Goal: Transaction & Acquisition: Obtain resource

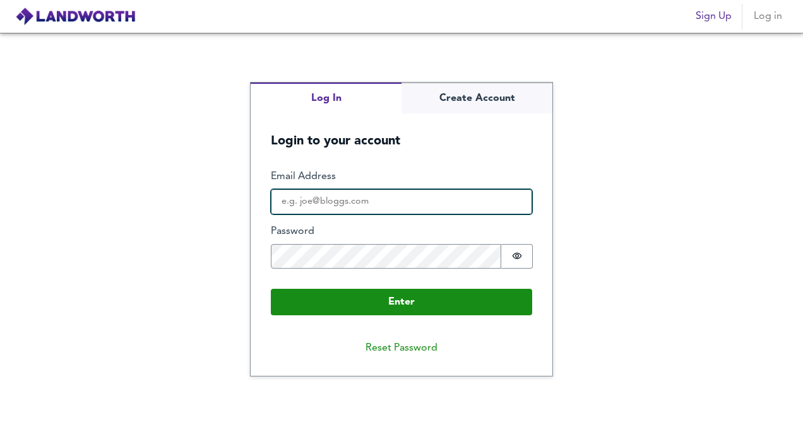
click at [306, 198] on input "Email Address" at bounding box center [401, 201] width 261 height 25
type input "[PERSON_NAME][EMAIL_ADDRESS][DOMAIN_NAME]"
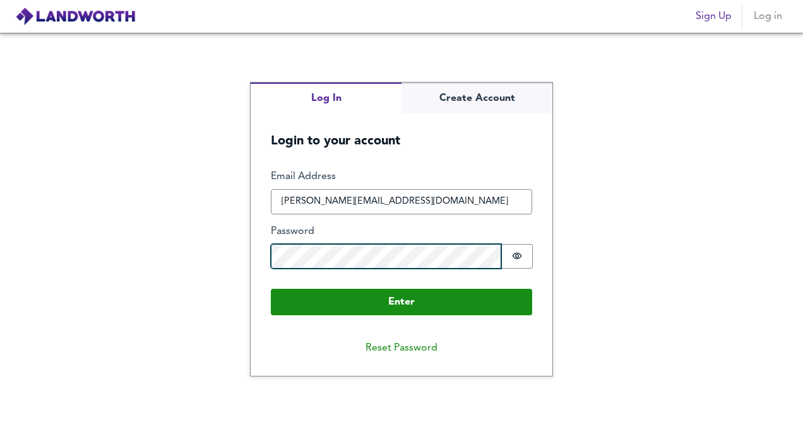
click at [271, 289] on button "Enter" at bounding box center [401, 302] width 261 height 27
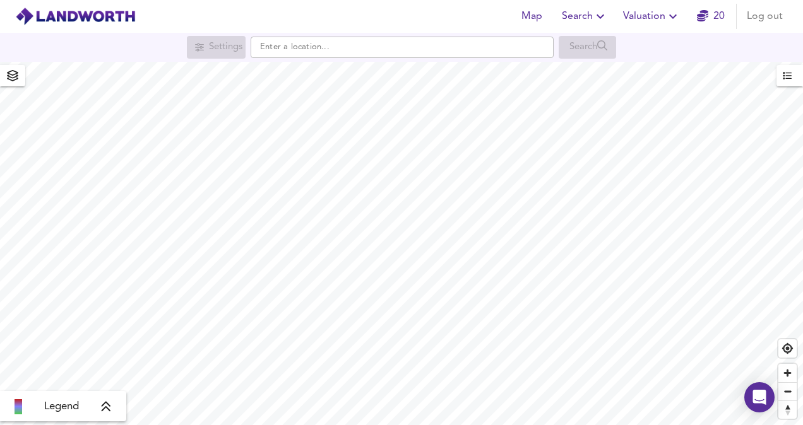
click at [112, 407] on div "Legend" at bounding box center [63, 407] width 119 height 15
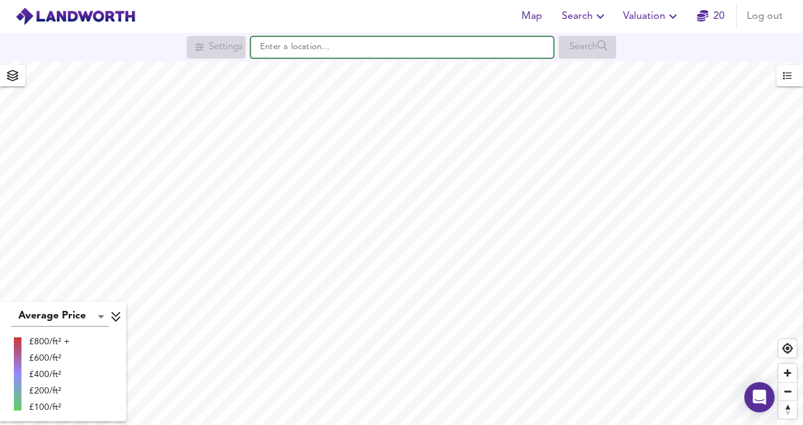
click at [294, 49] on input "text" at bounding box center [402, 47] width 303 height 21
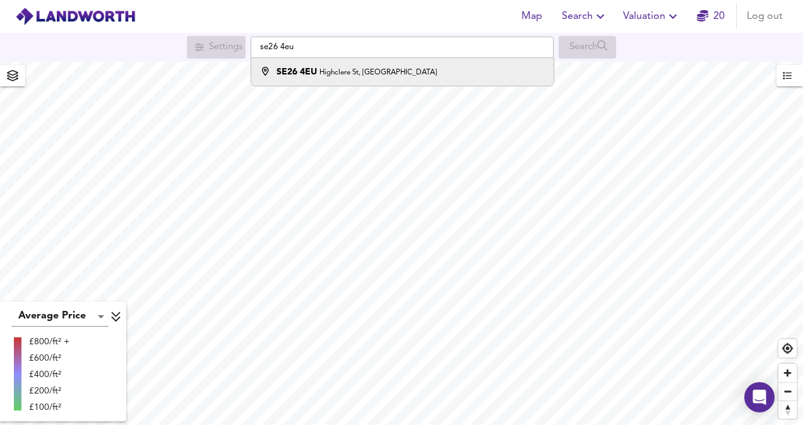
click at [301, 69] on strong "SE26 4EU" at bounding box center [296, 72] width 40 height 9
type input "Highclere St, London SE26 4EU"
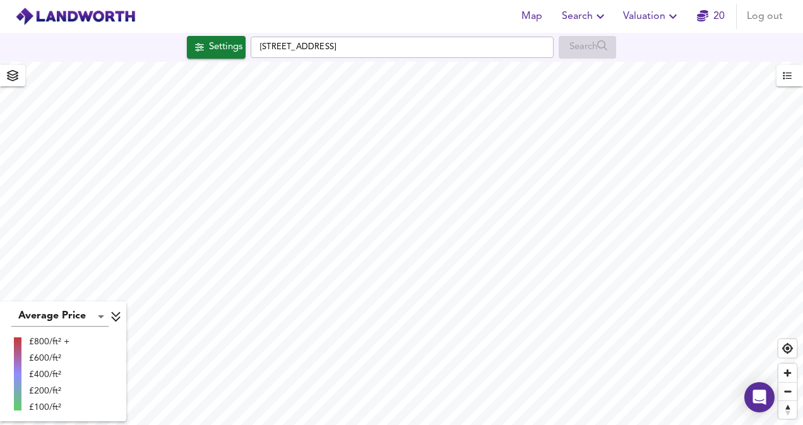
checkbox input "false"
checkbox input "true"
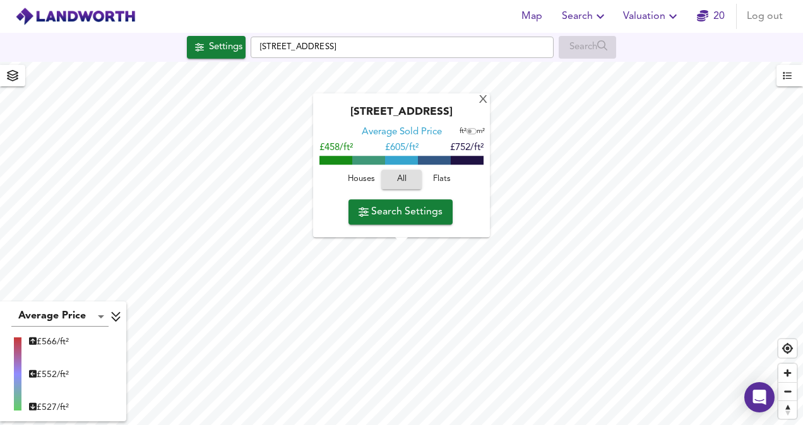
click at [437, 175] on span "Flats" at bounding box center [442, 180] width 34 height 15
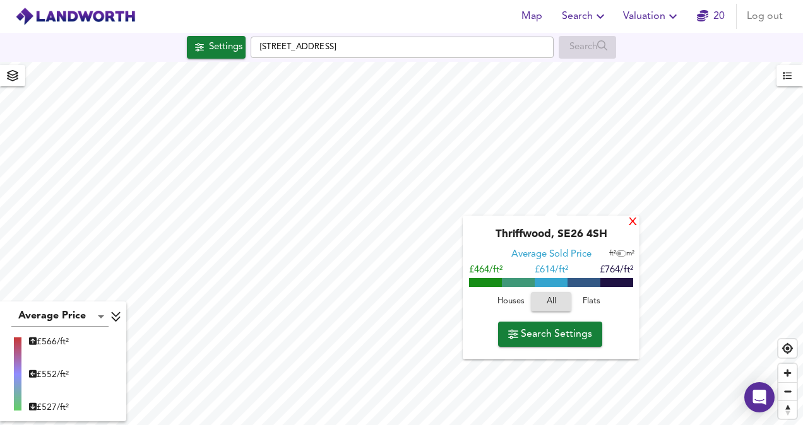
click at [629, 222] on div "X" at bounding box center [632, 223] width 11 height 12
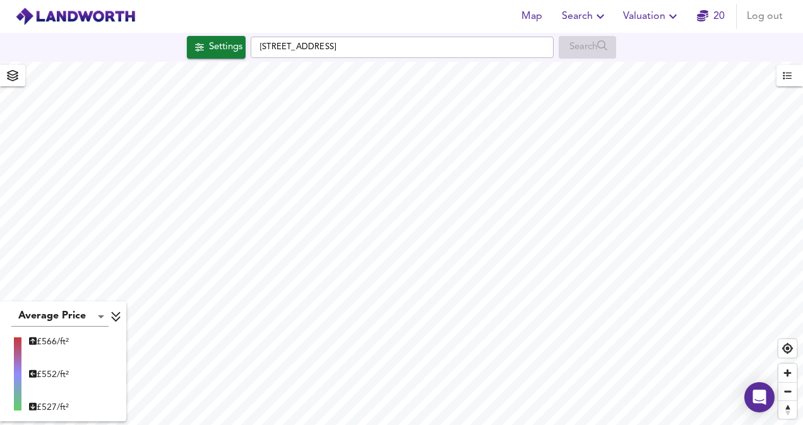
click at [514, 49] on div "Map Search Valuation 20 Log out Settings Highclere St, London SE26 4EU Search A…" at bounding box center [401, 212] width 803 height 425
click at [532, 16] on span "Map" at bounding box center [531, 17] width 30 height 18
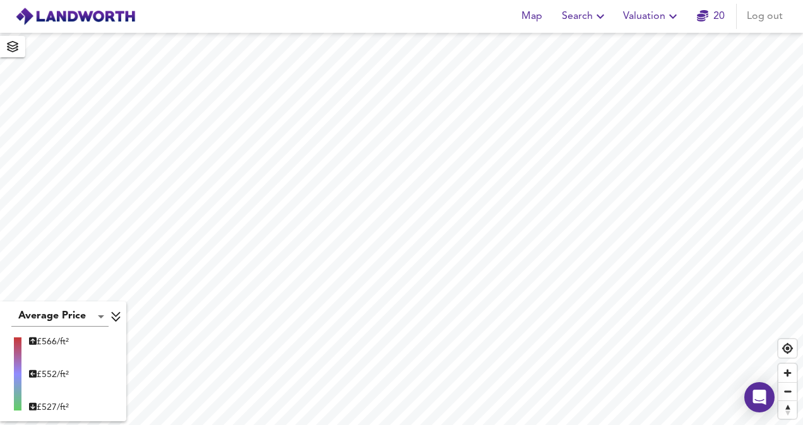
click at [596, 11] on icon "button" at bounding box center [600, 16] width 15 height 15
click at [576, 48] on li "New Search" at bounding box center [585, 45] width 125 height 23
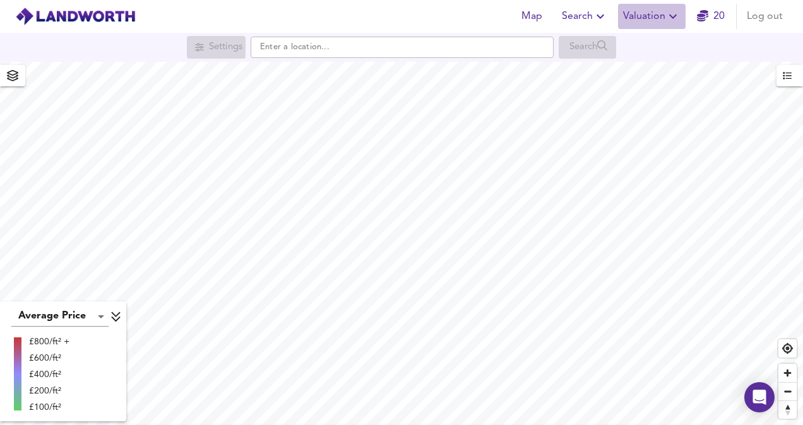
click at [664, 11] on span "Valuation" at bounding box center [651, 17] width 57 height 18
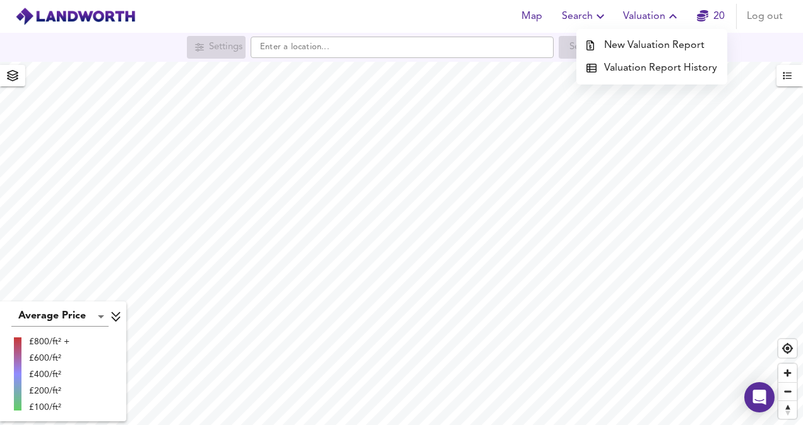
click at [802, 80] on button "button" at bounding box center [789, 75] width 27 height 21
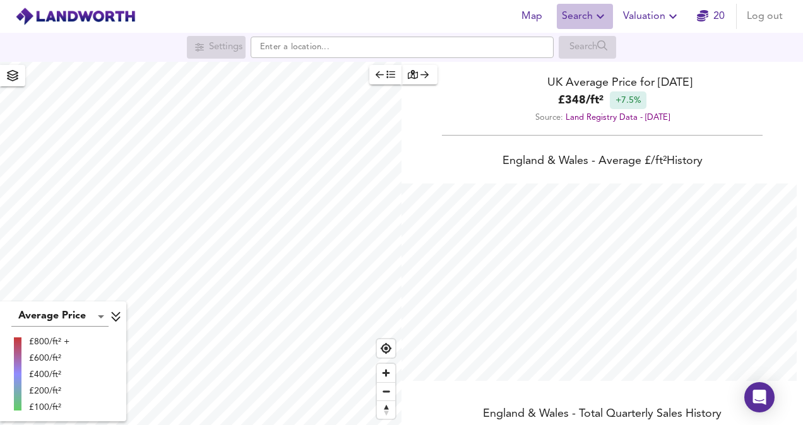
click at [581, 21] on span "Search" at bounding box center [585, 17] width 46 height 18
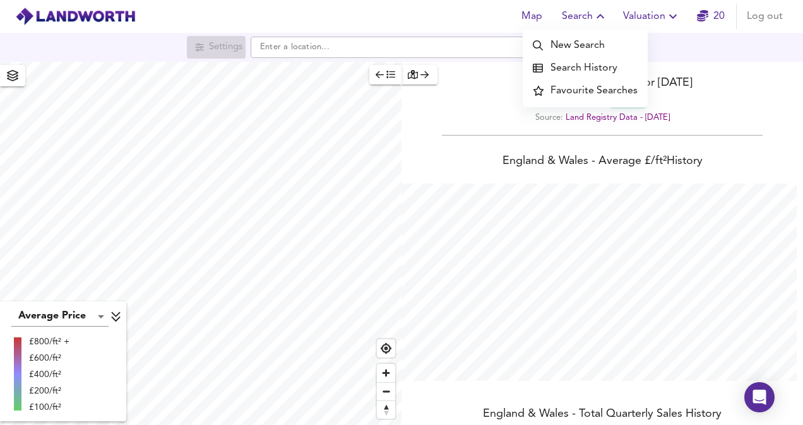
click at [641, 16] on span "Valuation" at bounding box center [651, 17] width 57 height 18
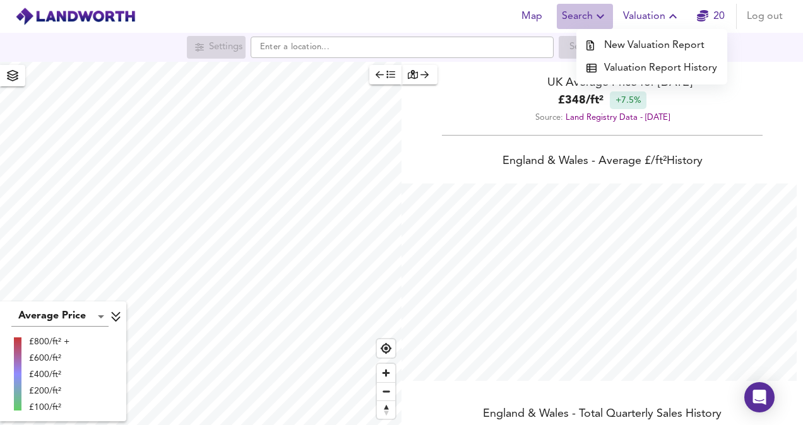
click at [577, 11] on span "Search" at bounding box center [585, 17] width 46 height 18
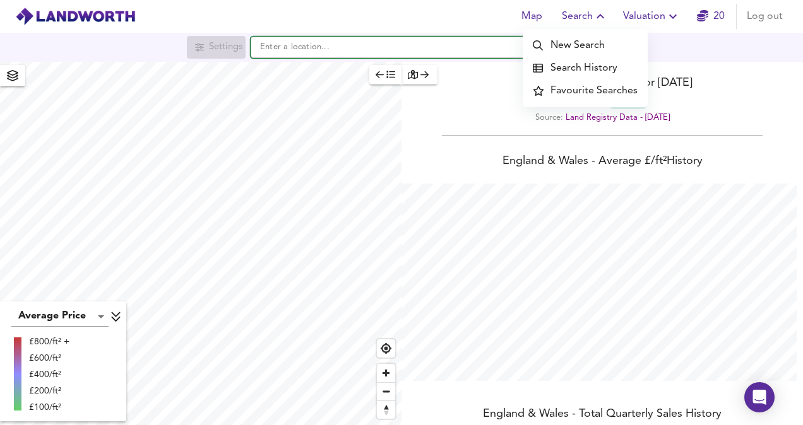
click at [403, 44] on input "text" at bounding box center [402, 47] width 303 height 21
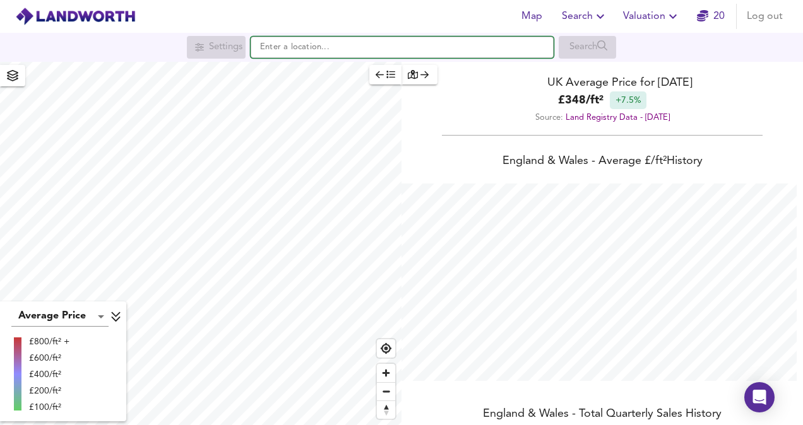
click at [403, 44] on input "text" at bounding box center [402, 47] width 303 height 21
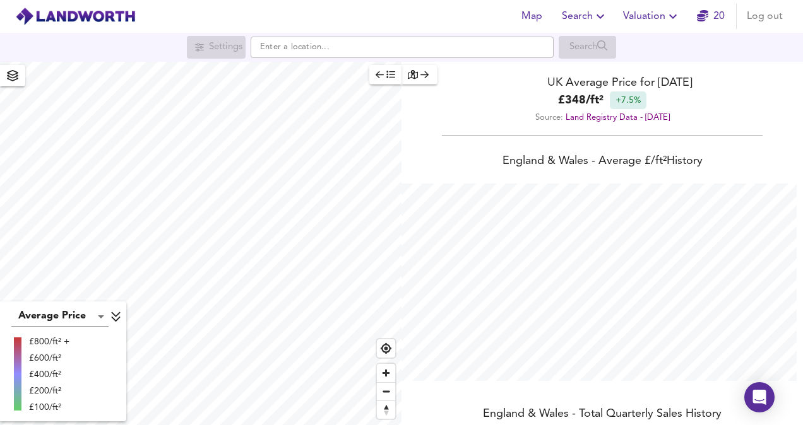
click at [524, 15] on span "Map" at bounding box center [531, 17] width 30 height 18
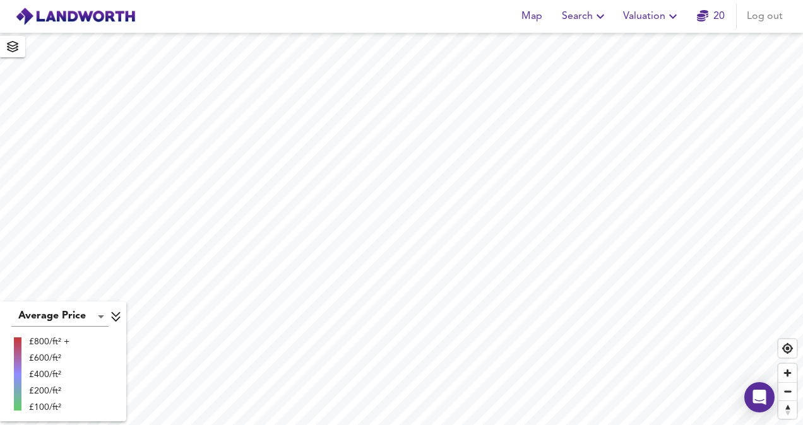
click at [600, 15] on icon "button" at bounding box center [600, 16] width 15 height 15
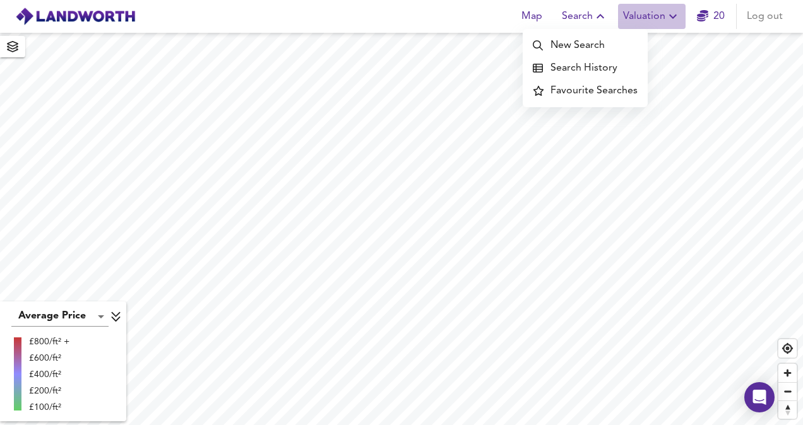
click at [650, 13] on span "Valuation" at bounding box center [651, 17] width 57 height 18
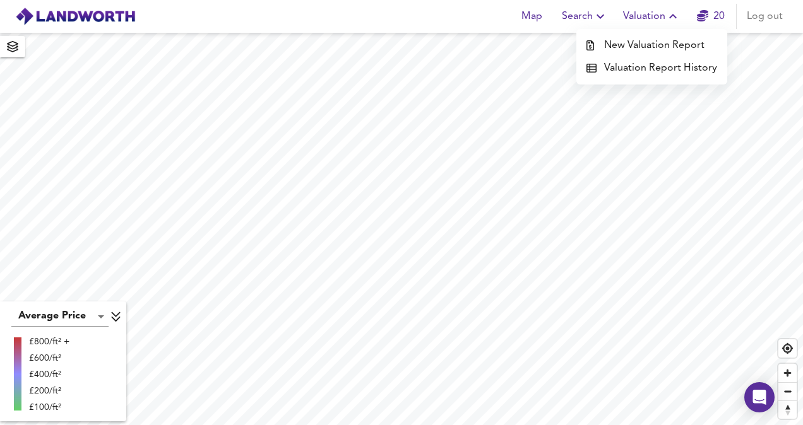
click at [622, 52] on li "New Valuation Report" at bounding box center [651, 45] width 151 height 23
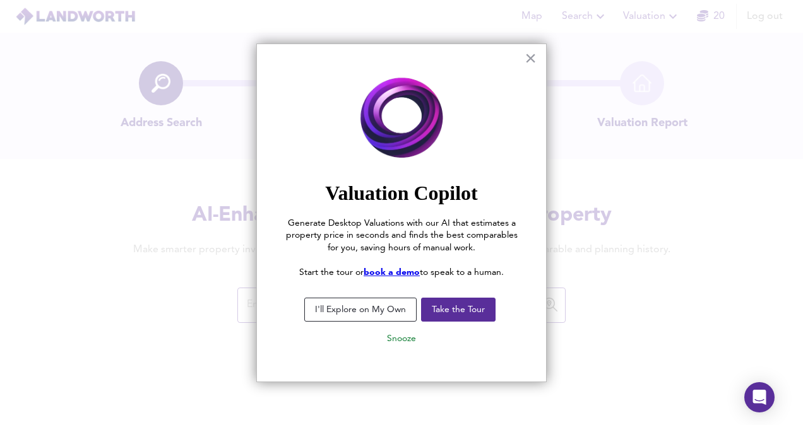
click at [330, 312] on button "I'll Explore on My Own" at bounding box center [360, 310] width 112 height 24
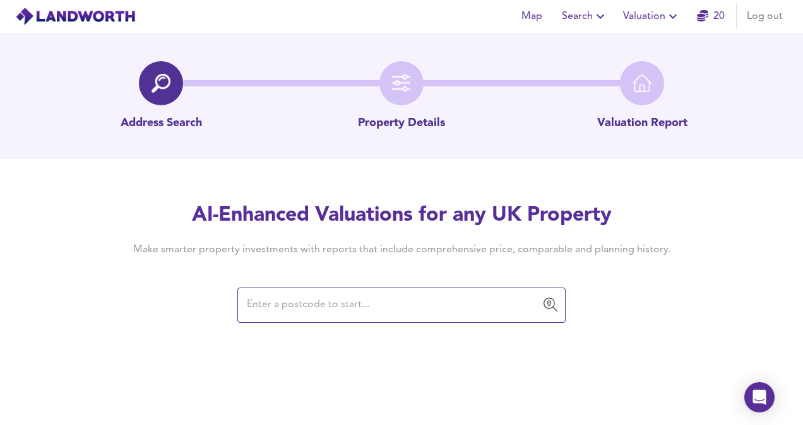
click at [330, 312] on input "text" at bounding box center [392, 306] width 298 height 24
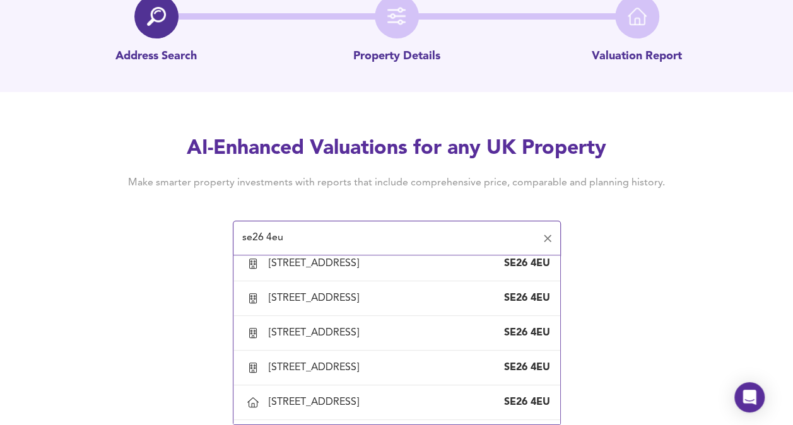
scroll to position [805, 0]
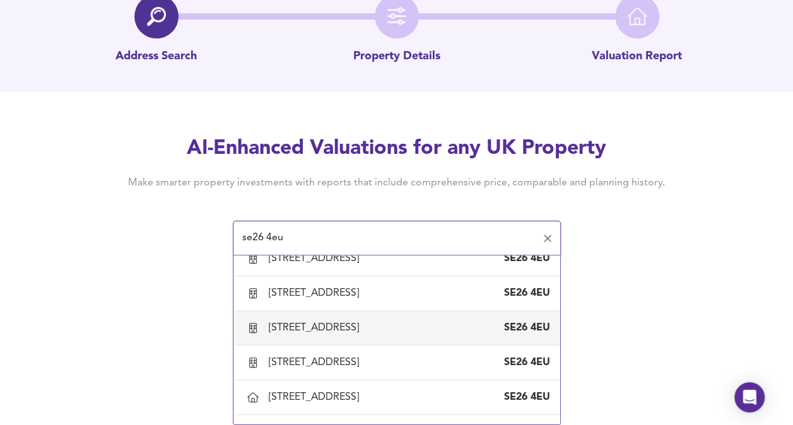
click at [472, 332] on div "[STREET_ADDRESS]" at bounding box center [410, 328] width 282 height 14
type input "[STREET_ADDRESS]"
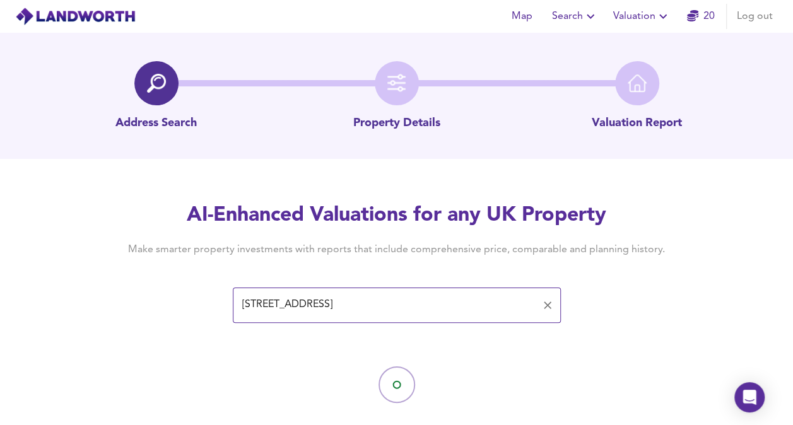
scroll to position [23, 0]
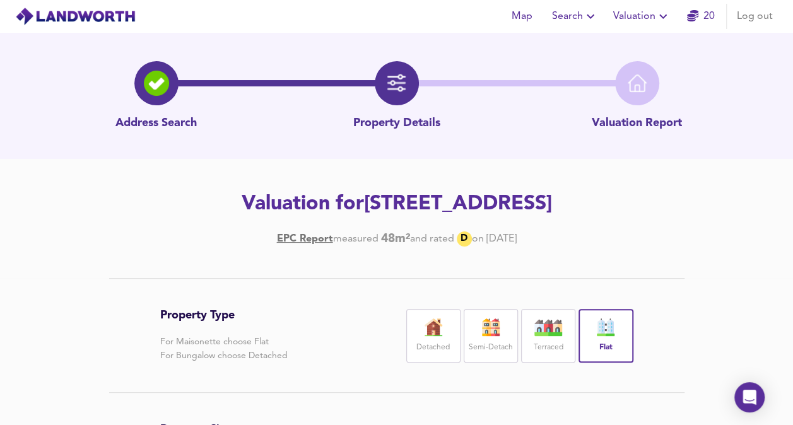
click at [655, 20] on span "Valuation" at bounding box center [642, 17] width 57 height 18
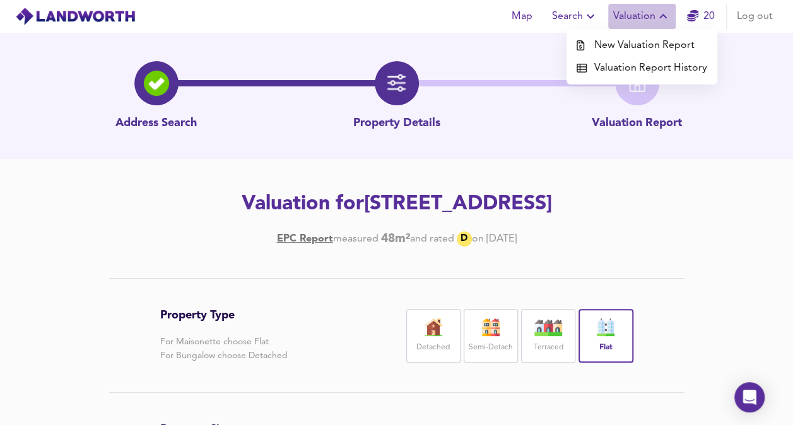
click at [655, 20] on span "Valuation" at bounding box center [642, 17] width 57 height 18
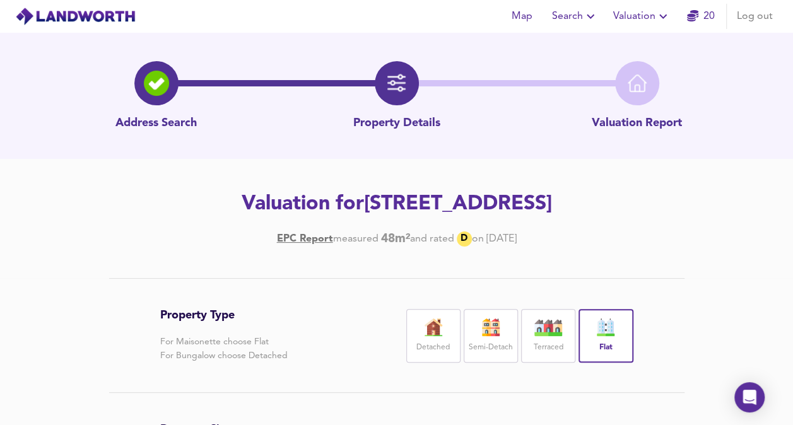
click at [155, 72] on img at bounding box center [156, 83] width 25 height 25
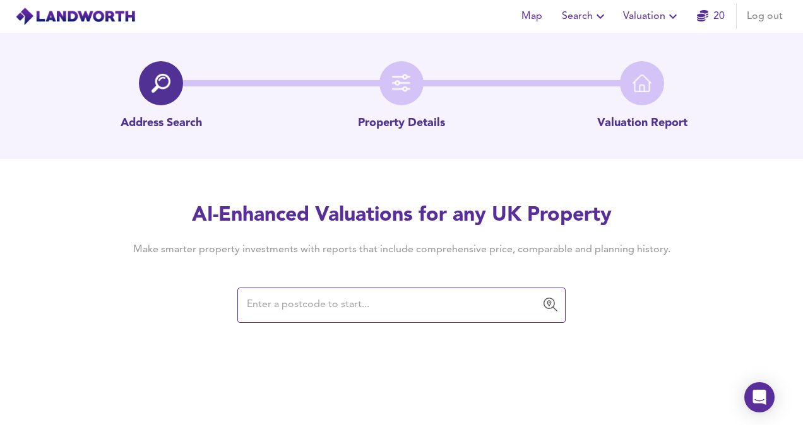
click at [279, 303] on input "text" at bounding box center [392, 306] width 298 height 24
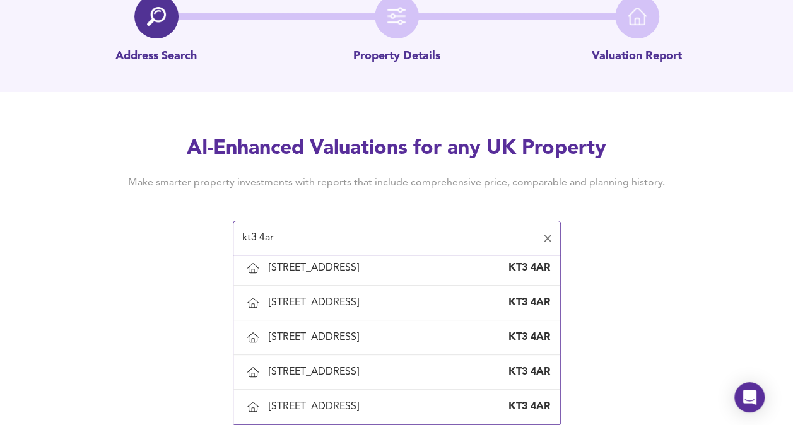
scroll to position [978, 0]
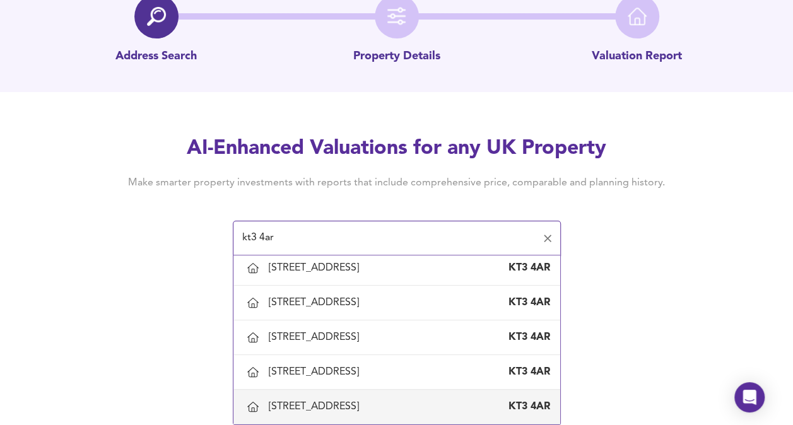
click at [364, 400] on div "[STREET_ADDRESS]" at bounding box center [316, 407] width 95 height 14
type input "[STREET_ADDRESS]"
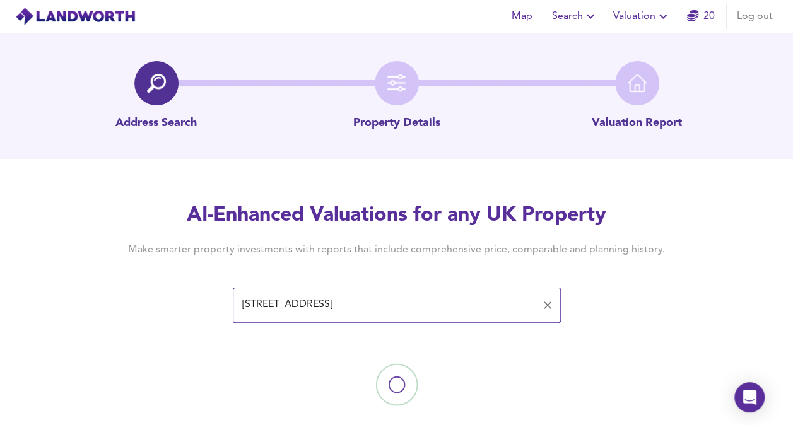
scroll to position [23, 0]
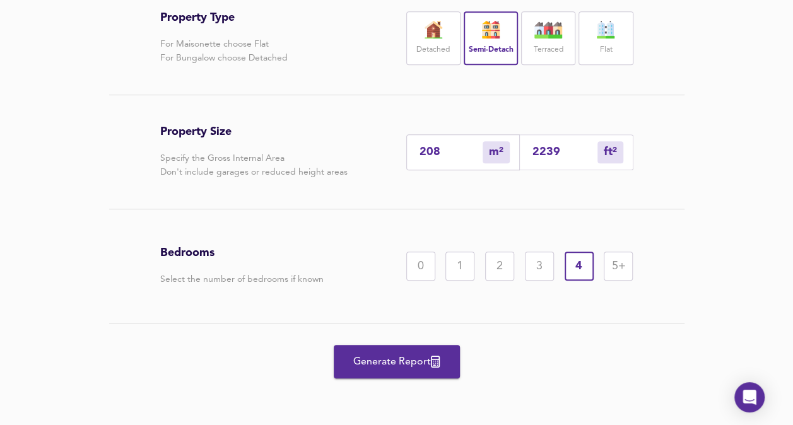
scroll to position [326, 0]
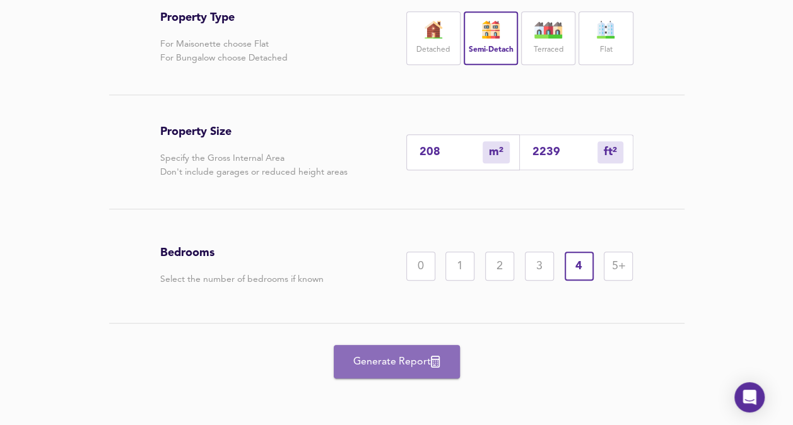
click at [421, 366] on span "Generate Report" at bounding box center [397, 363] width 101 height 18
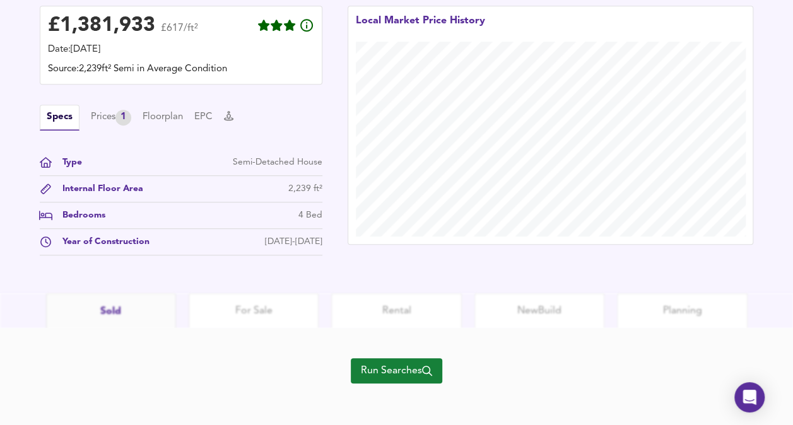
scroll to position [383, 0]
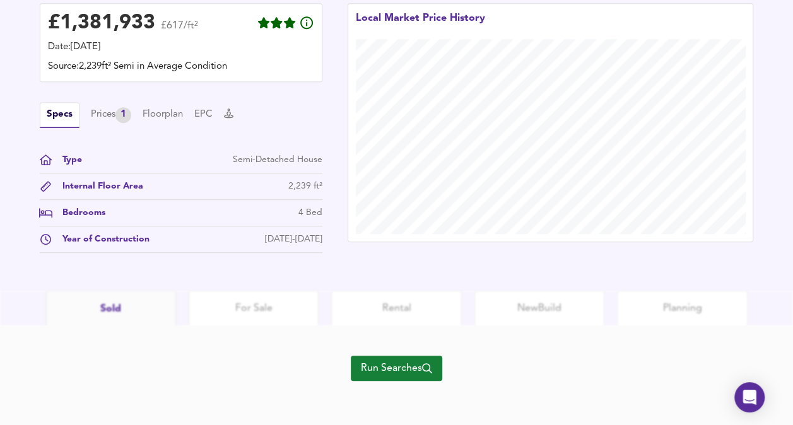
click at [792, 276] on div "£ 1,381,933 £617/ft² Date: [DATE] Source: 2,239ft² Semi in Average Condition Sp…" at bounding box center [396, 131] width 793 height 319
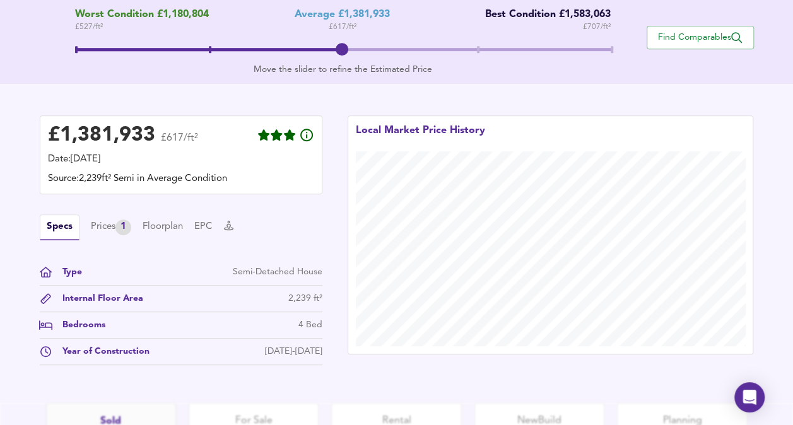
scroll to position [279, 0]
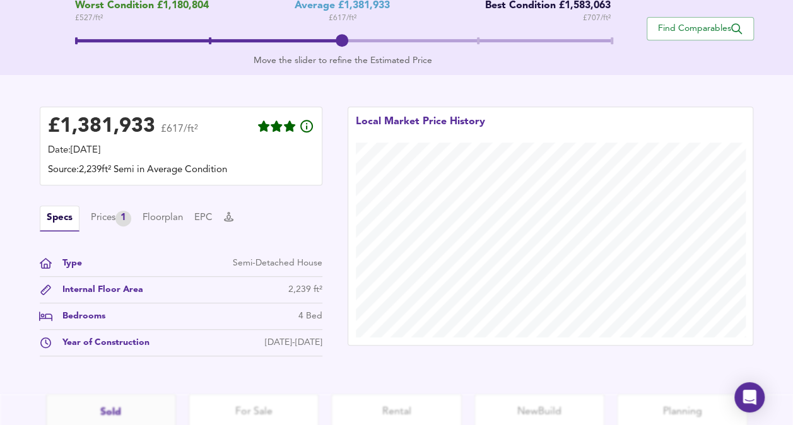
drag, startPoint x: 792, startPoint y: 250, endPoint x: 797, endPoint y: 194, distance: 56.4
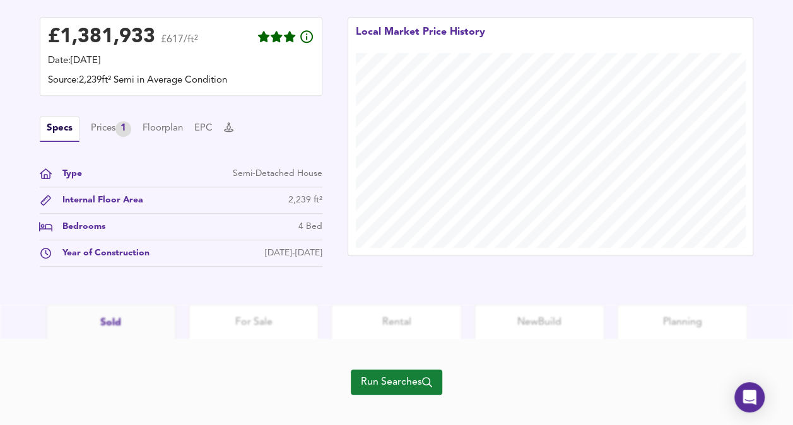
scroll to position [371, 0]
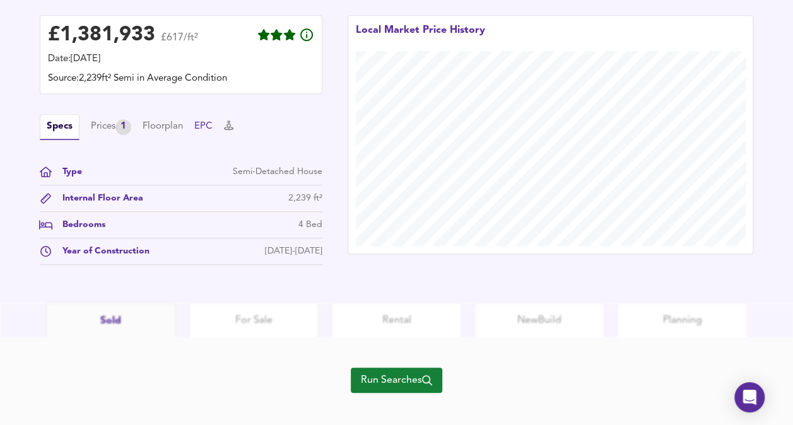
click at [210, 124] on button "EPC" at bounding box center [203, 127] width 18 height 14
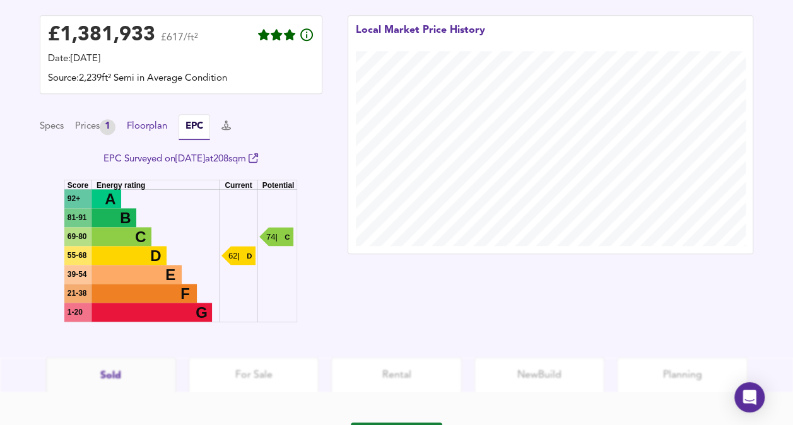
click at [166, 130] on button "Floorplan" at bounding box center [147, 127] width 40 height 14
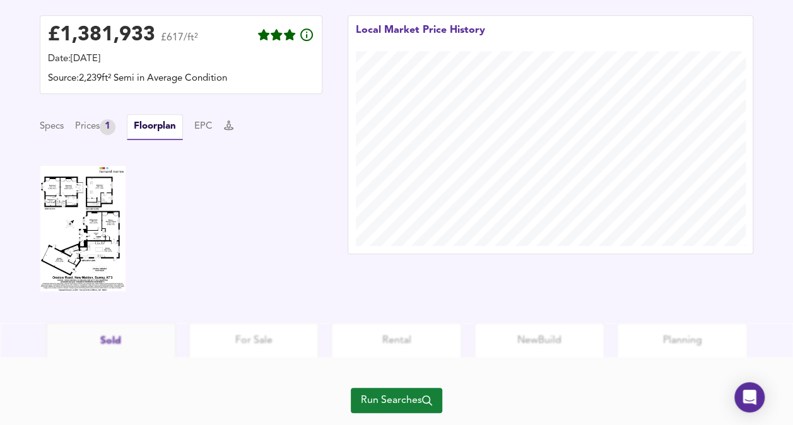
click at [89, 225] on img at bounding box center [83, 228] width 86 height 126
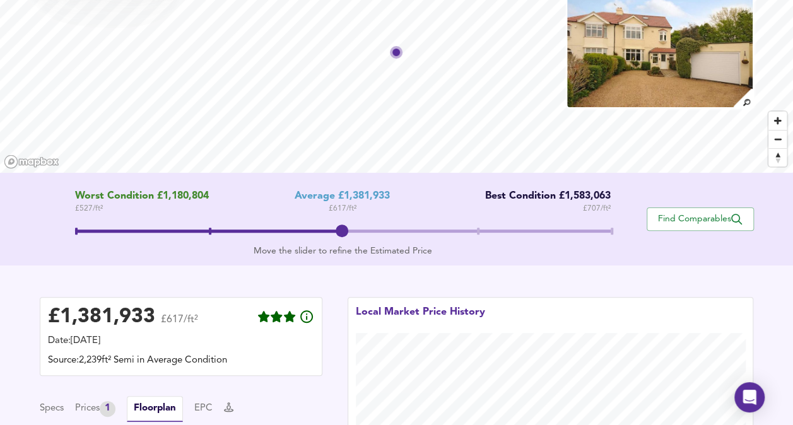
scroll to position [0, 0]
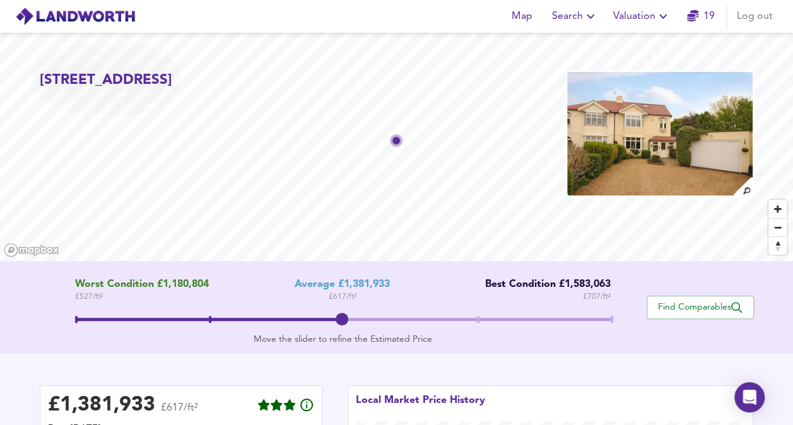
click at [607, 171] on img at bounding box center [660, 134] width 188 height 126
click at [699, 311] on span "Find Comparables" at bounding box center [700, 308] width 93 height 12
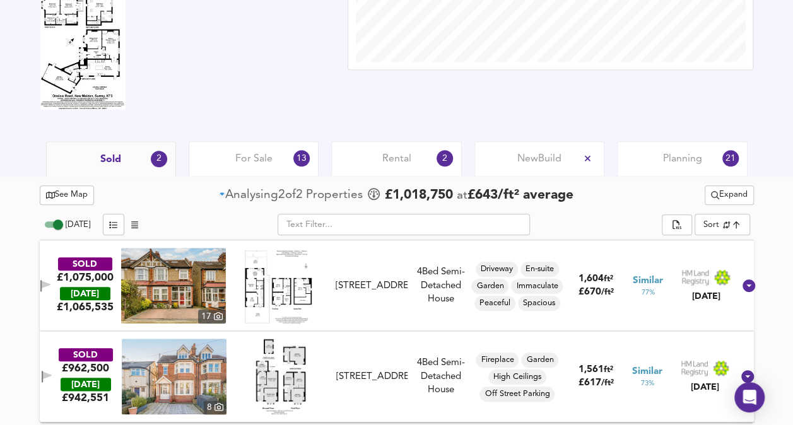
scroll to position [504, 0]
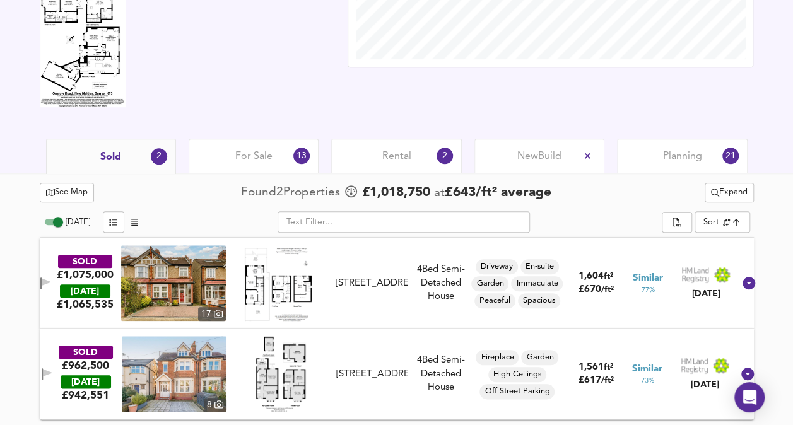
click at [355, 290] on div "[STREET_ADDRESS]" at bounding box center [372, 283] width 72 height 13
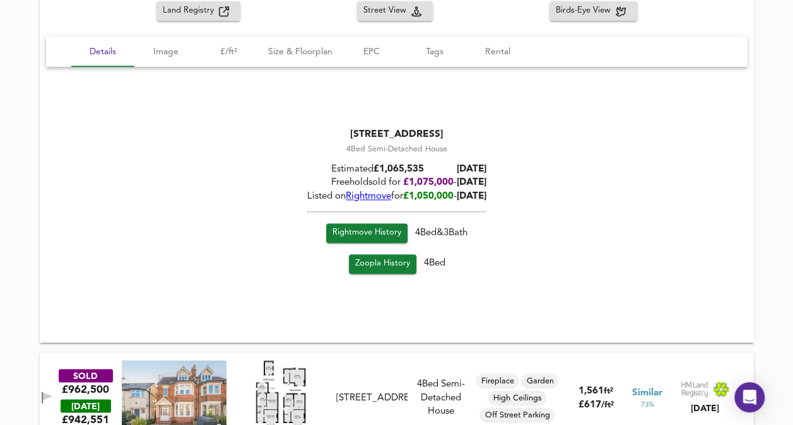
scroll to position [876, 0]
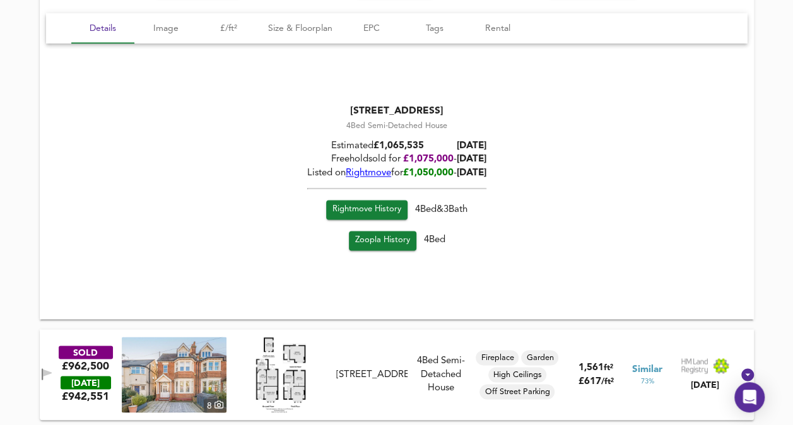
click at [199, 397] on img at bounding box center [174, 375] width 105 height 76
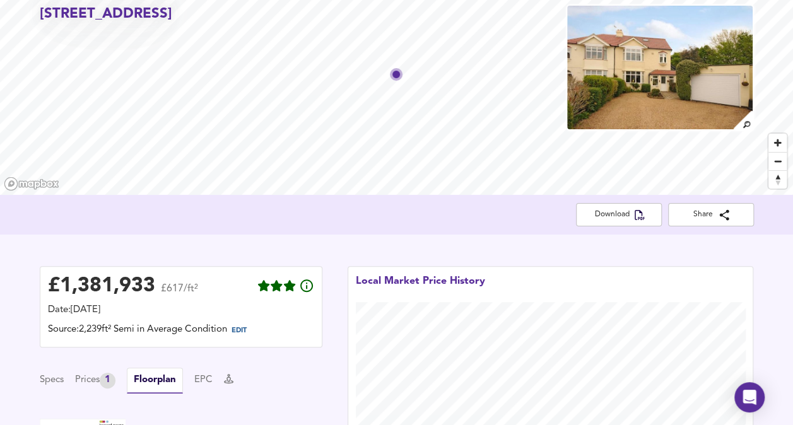
scroll to position [0, 0]
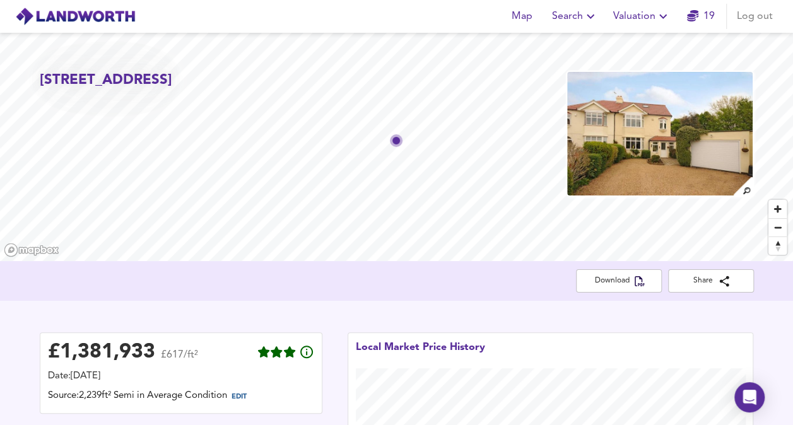
click at [609, 266] on div "Download Share" at bounding box center [396, 281] width 793 height 40
click at [609, 287] on span "Download" at bounding box center [619, 281] width 66 height 13
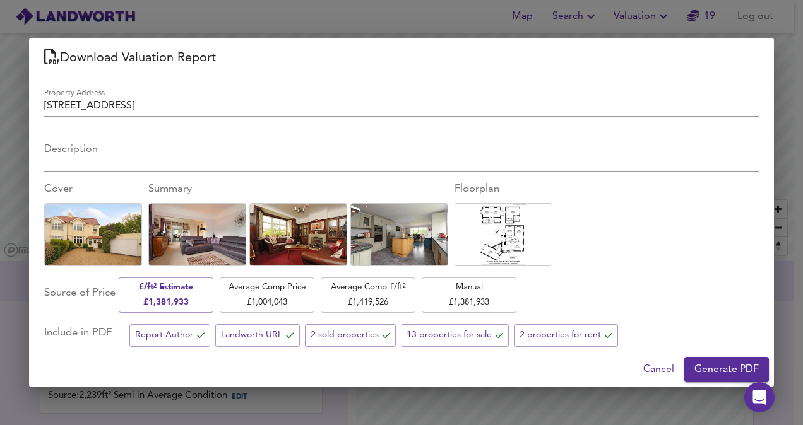
click at [706, 354] on div "Cancel Generate PDF" at bounding box center [401, 369] width 745 height 35
click at [707, 357] on button "Generate PDF" at bounding box center [726, 369] width 85 height 25
